Goal: Task Accomplishment & Management: Complete application form

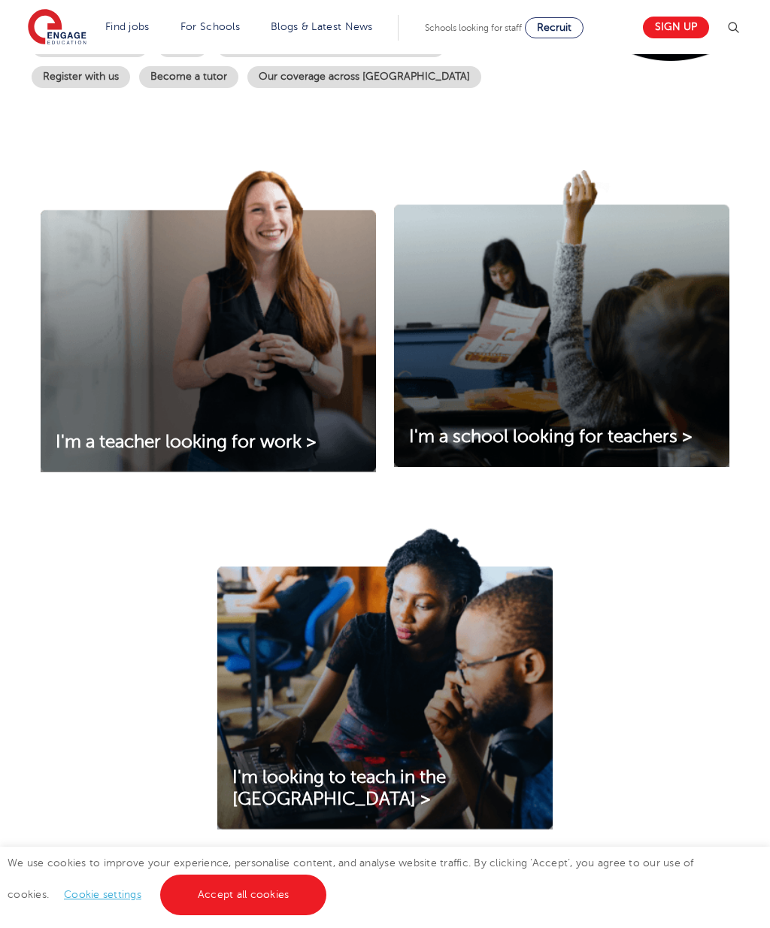
scroll to position [429, 0]
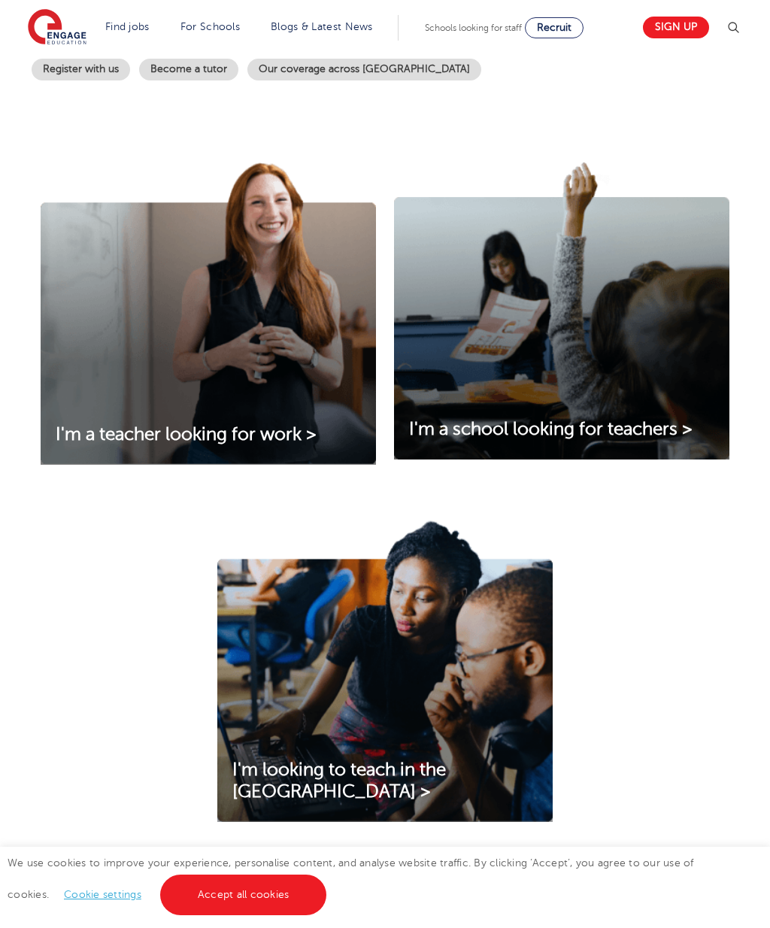
click at [238, 915] on link "Accept all cookies" at bounding box center [243, 895] width 167 height 41
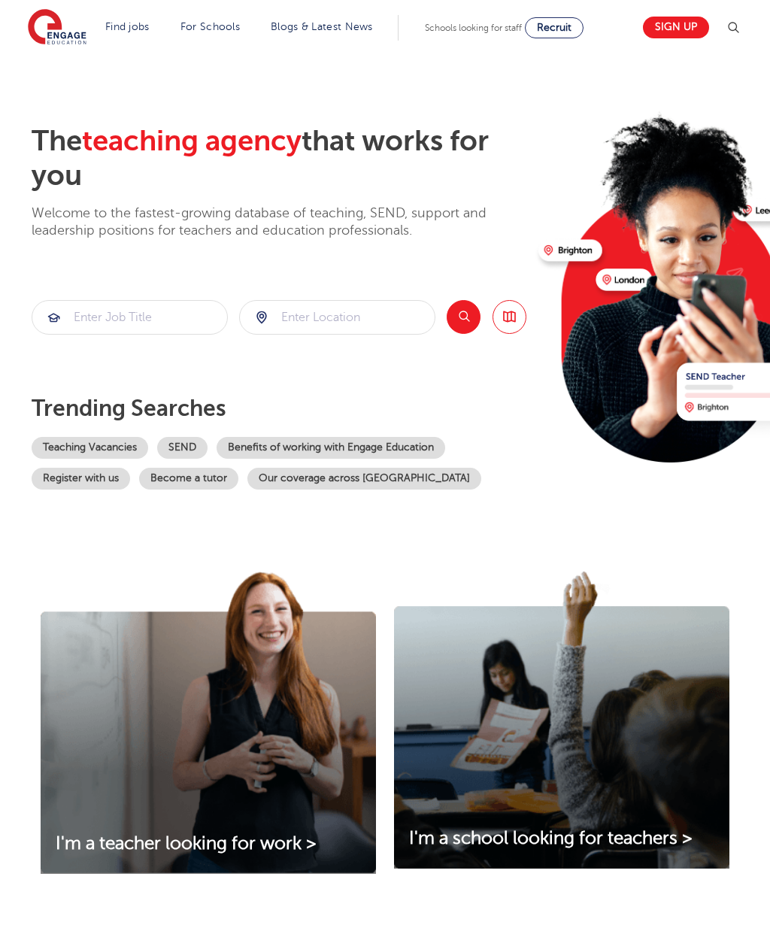
scroll to position [0, 0]
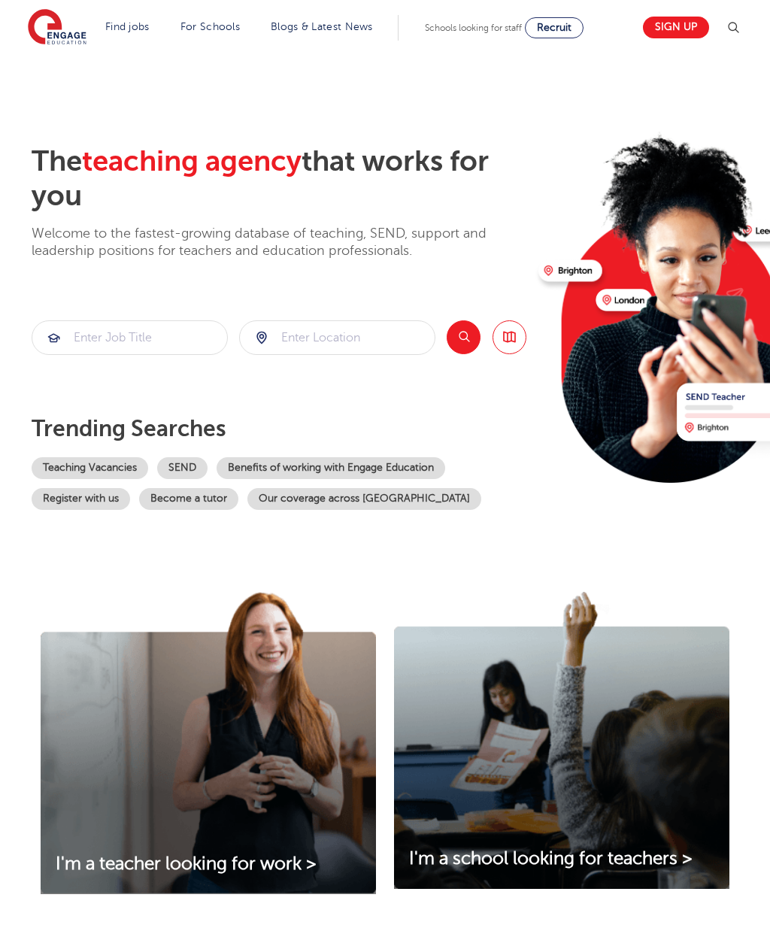
click at [112, 463] on link "Teaching Vacancies" at bounding box center [90, 468] width 117 height 22
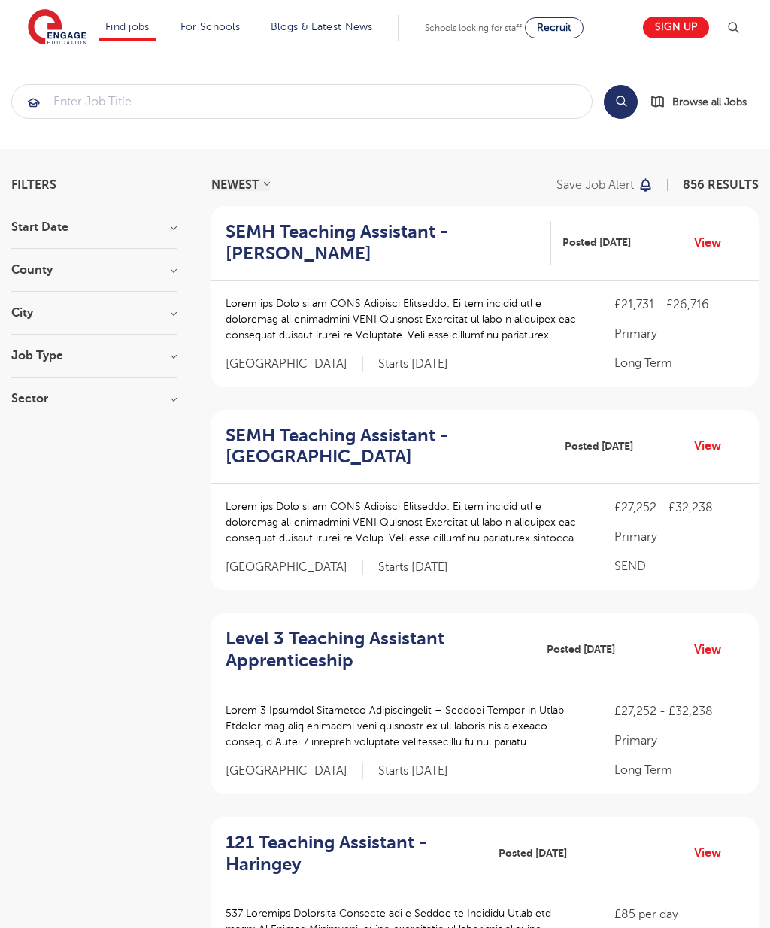
click at [172, 357] on h3 "Job Type" at bounding box center [93, 356] width 165 height 12
click at [34, 382] on label "Long Term 53" at bounding box center [75, 387] width 82 height 20
click at [34, 382] on input "Long Term 53" at bounding box center [39, 385] width 10 height 10
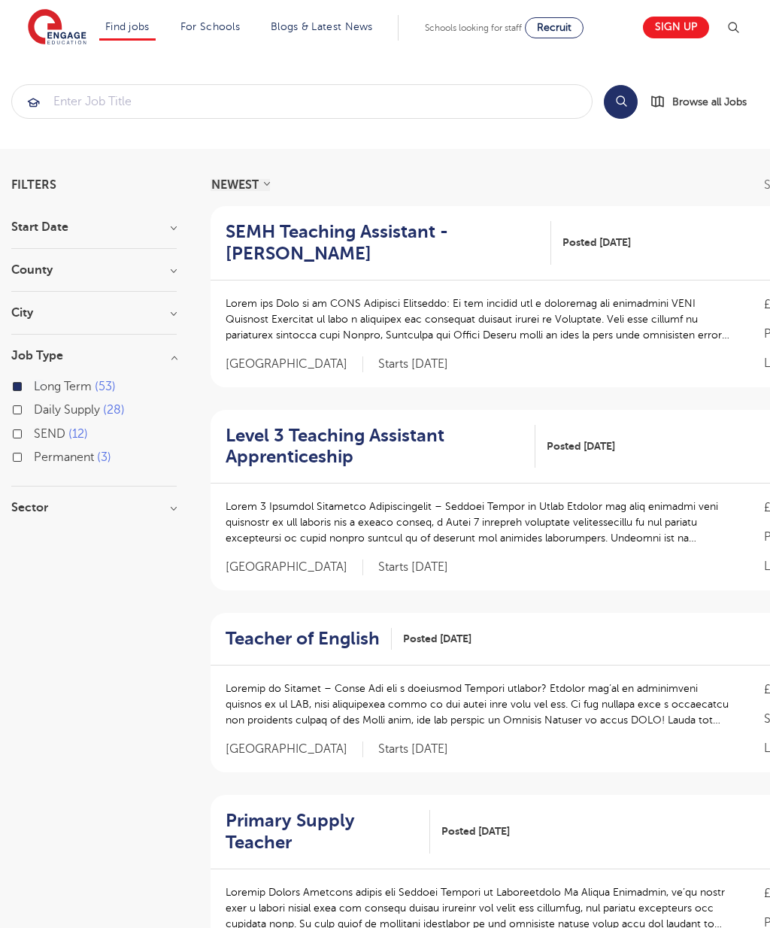
click at [176, 505] on h3 "Sector" at bounding box center [93, 508] width 165 height 12
click at [177, 503] on h3 "Sector" at bounding box center [93, 508] width 165 height 12
click at [174, 308] on h3 "City" at bounding box center [93, 313] width 165 height 12
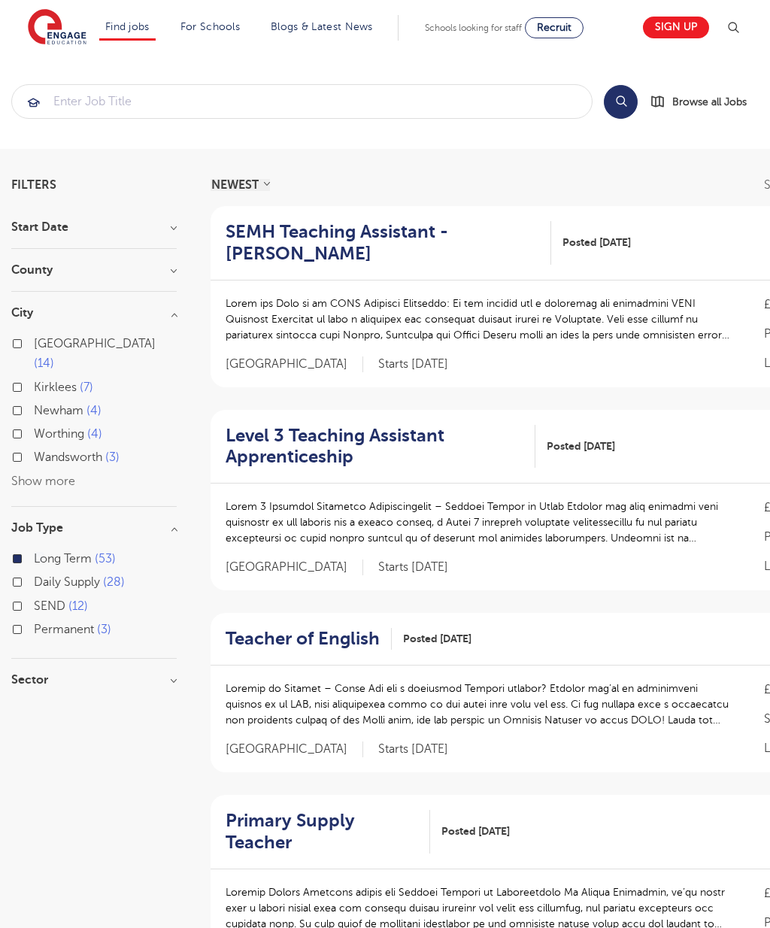
click at [69, 475] on button "Show more" at bounding box center [43, 482] width 64 height 14
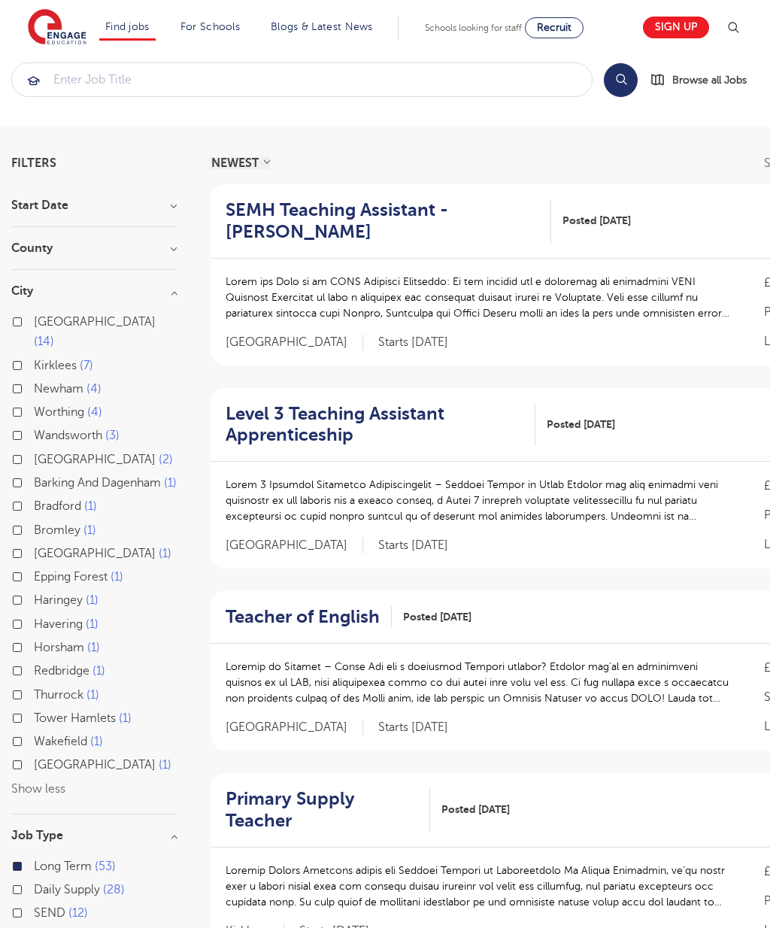
scroll to position [44, 0]
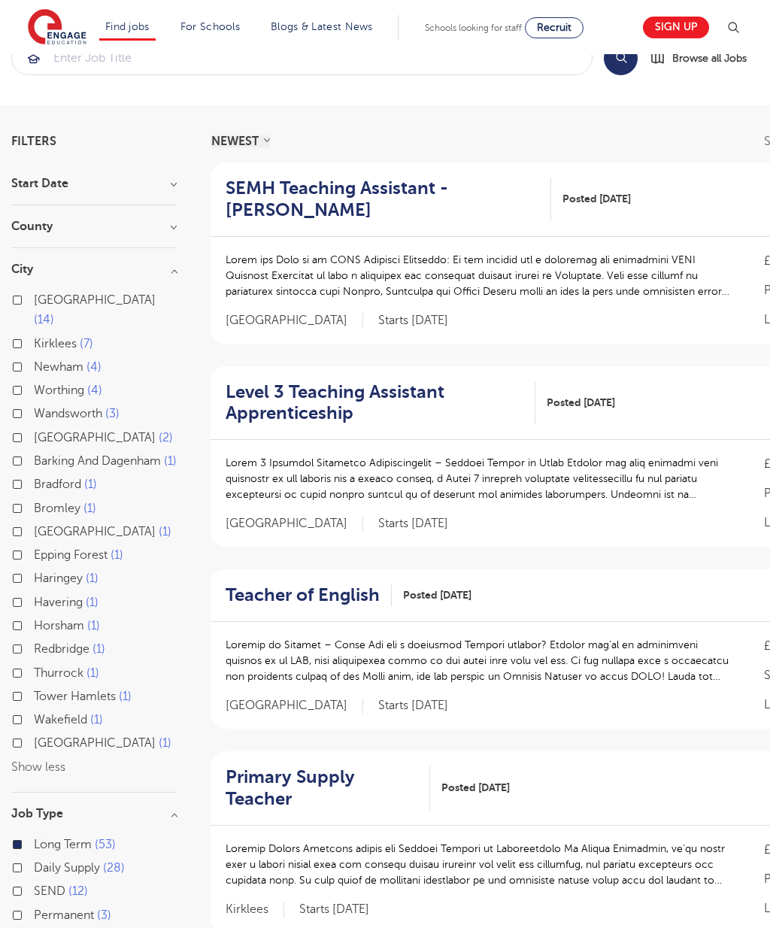
click at [89, 431] on span "[GEOGRAPHIC_DATA]" at bounding box center [95, 438] width 122 height 14
click at [44, 431] on input "Greenwich 2" at bounding box center [39, 436] width 10 height 10
checkbox input "true"
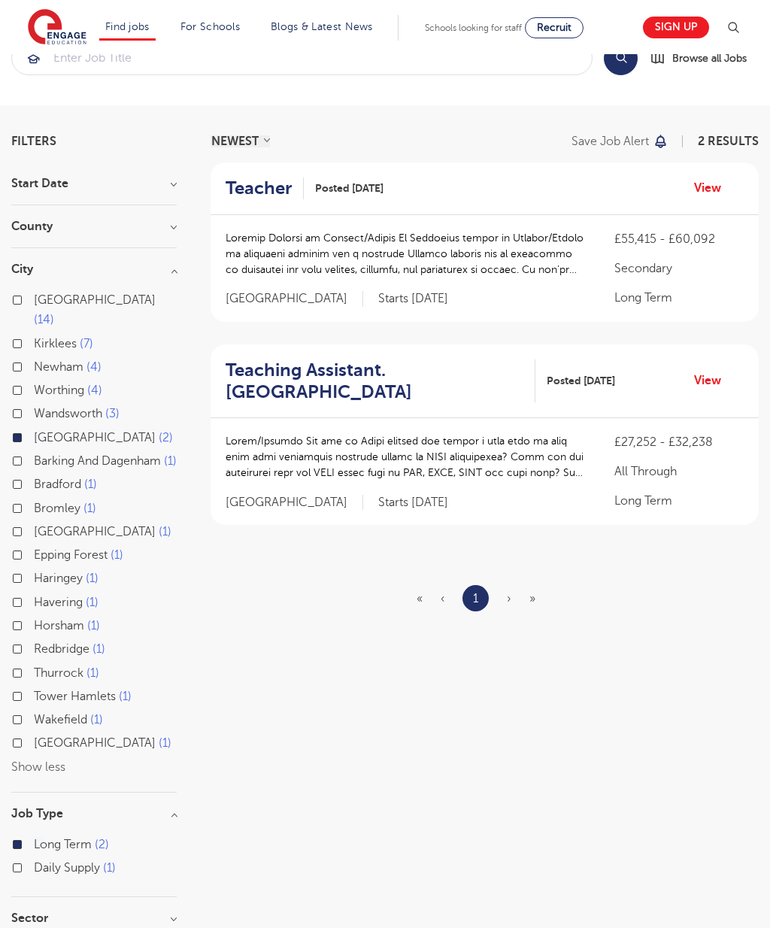
click at [90, 360] on span "4" at bounding box center [93, 367] width 15 height 14
click at [44, 360] on input "Newham 4" at bounding box center [39, 365] width 10 height 10
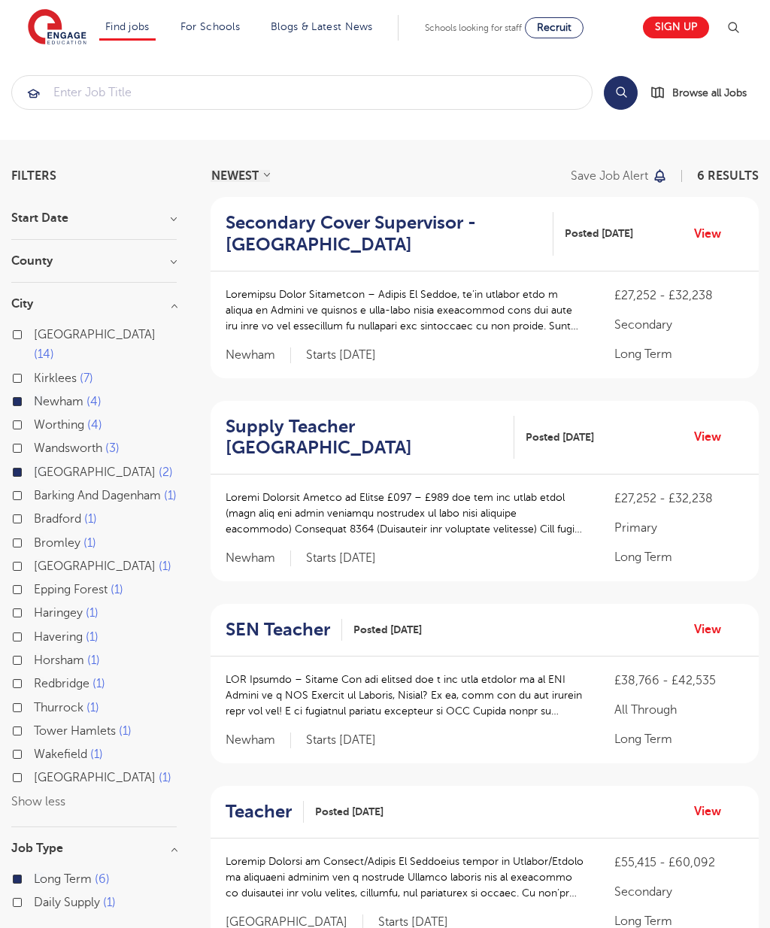
scroll to position [0, 0]
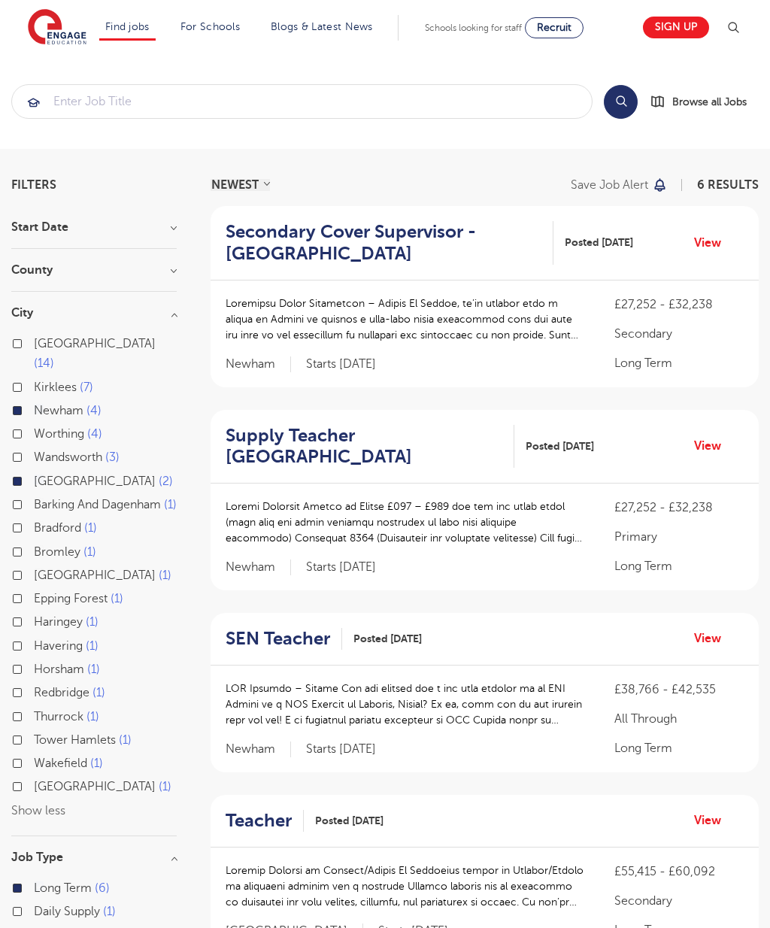
click at [673, 32] on link "Sign up" at bounding box center [676, 28] width 66 height 22
